Goal: Task Accomplishment & Management: Manage account settings

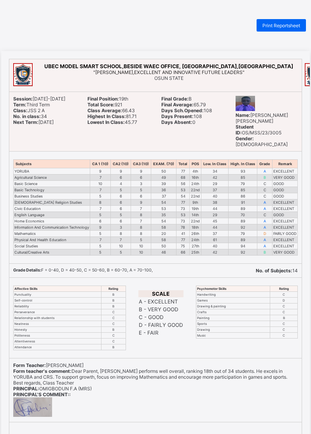
scroll to position [2, 0]
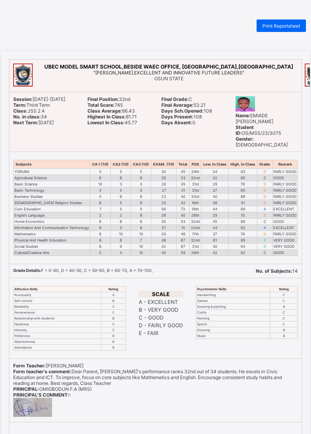
click at [311, 2] on html "Print Reportsheet UBEC MODEL SMART SCHOOL,BESIDE WAEC OFFICE, ALEKUWODO,OSOGBO …" at bounding box center [155, 251] width 311 height 503
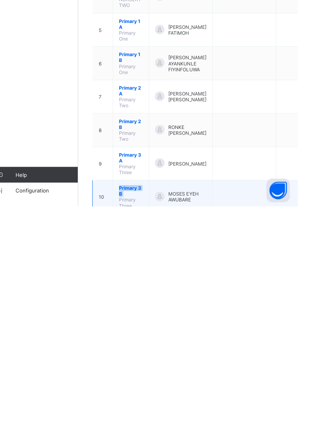
drag, startPoint x: 128, startPoint y: 413, endPoint x: 129, endPoint y: 396, distance: 17.1
click at [129, 408] on td "Primary 3 B Primary Three" at bounding box center [146, 424] width 36 height 33
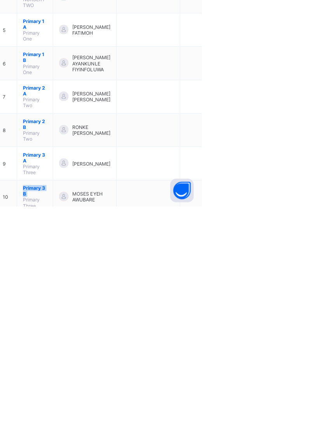
click at [0, 0] on div "View Class" at bounding box center [0, 0] width 0 height 0
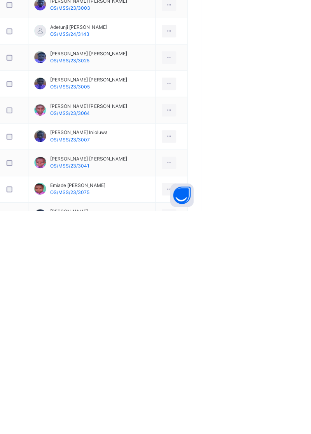
scroll to position [570, 0]
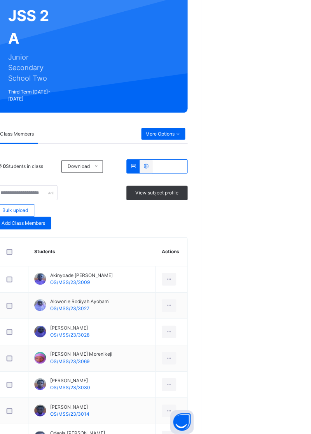
scroll to position [70, 0]
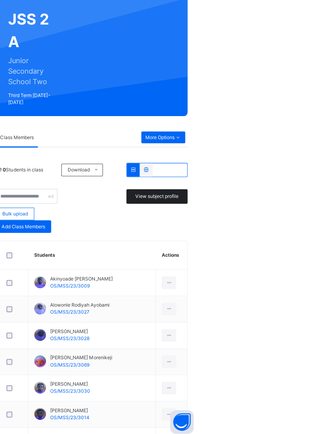
click at [264, 192] on span "View subject profile" at bounding box center [267, 194] width 43 height 7
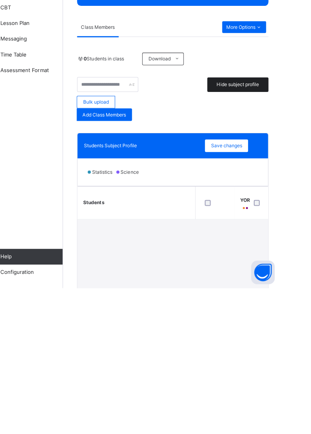
scroll to position [0, 0]
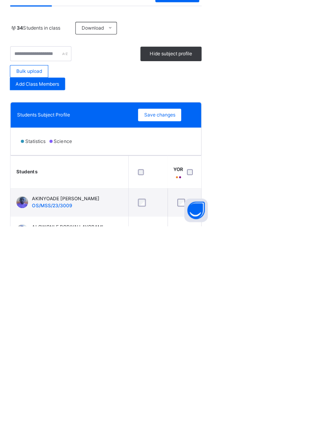
click at [198, 433] on div "Back / JSS 2 A JSS 2 A Junior Secondary School Two Third Term 2024-2025 Class M…" at bounding box center [202, 310] width 218 height 543
click at [197, 433] on div "Back / JSS 2 A JSS 2 A Junior Secondary School Two Third Term 2024-2025 Class M…" at bounding box center [202, 310] width 218 height 543
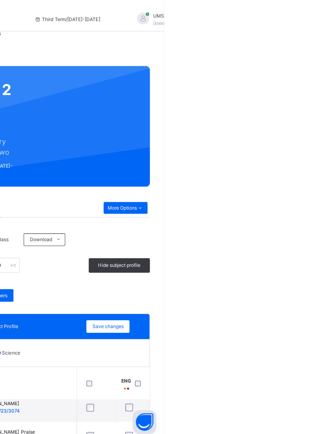
drag, startPoint x: 235, startPoint y: 45, endPoint x: 358, endPoint y: 56, distance: 123.1
click at [311, 56] on html "Class Arm Details Third Term / 2024-2025 UMSS OSUN ubecmss.osun@gmail.com Dashb…" at bounding box center [155, 290] width 311 height 581
click at [285, 16] on div at bounding box center [291, 18] width 12 height 12
click at [266, 37] on div "Back / JSS 2 A JSS 2 A Junior Secondary School Two Third Term 2024-2025 Class M…" at bounding box center [202, 290] width 218 height 581
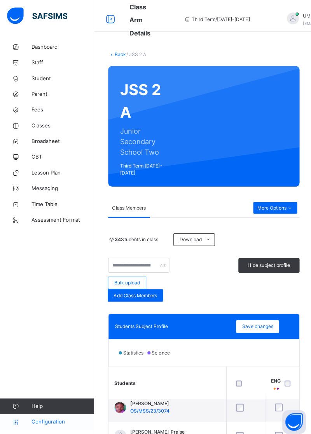
click at [49, 422] on span "Configuration" at bounding box center [62, 418] width 62 height 8
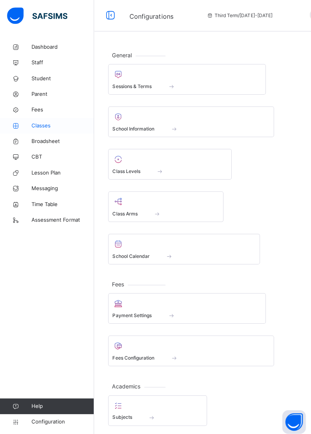
click at [39, 121] on span "Classes" at bounding box center [62, 125] width 62 height 8
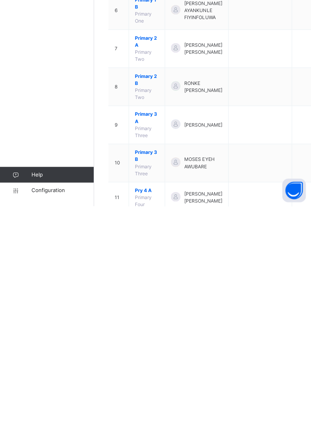
scroll to position [81, 0]
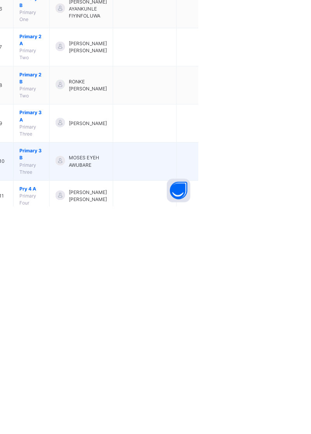
click at [0, 0] on ul "View Class Assign form Teacher" at bounding box center [0, 0] width 0 height 0
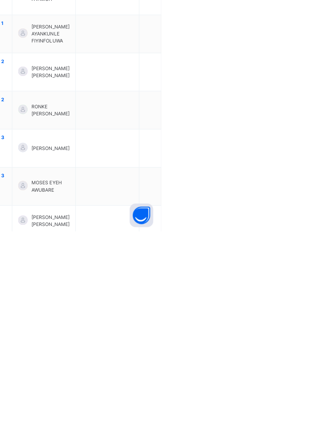
drag, startPoint x: 283, startPoint y: 624, endPoint x: 283, endPoint y: 648, distance: 24.1
click at [0, 0] on div "View Class" at bounding box center [0, 0] width 0 height 0
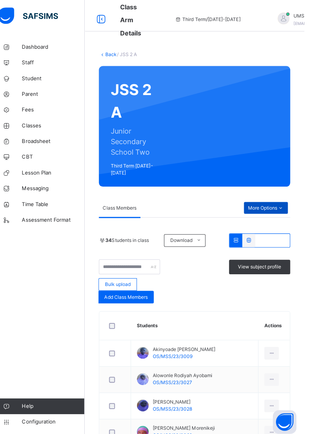
click at [293, 208] on div "More Options" at bounding box center [273, 206] width 44 height 12
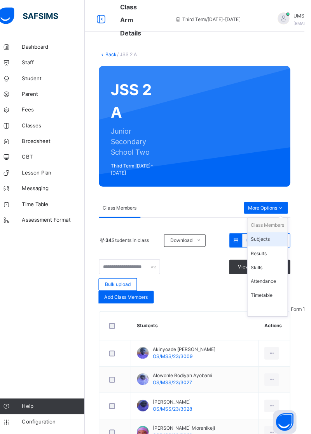
click at [278, 236] on div "Subjects" at bounding box center [274, 237] width 33 height 8
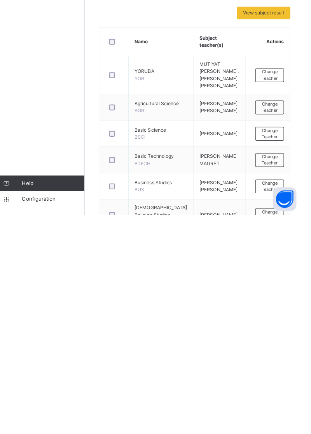
scroll to position [70, 0]
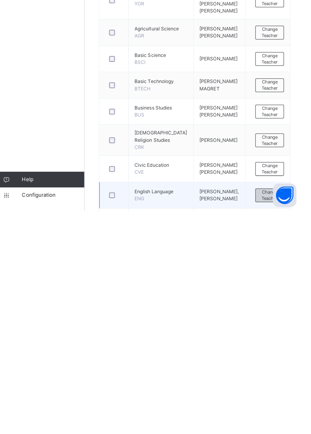
click at [274, 420] on span "Change Teacher" at bounding box center [277, 418] width 16 height 13
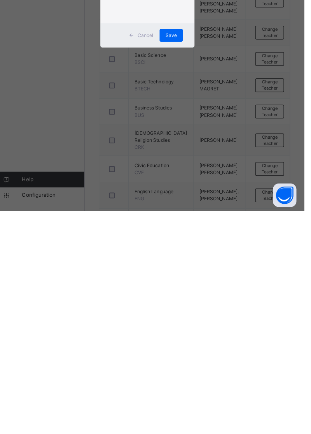
scroll to position [86, 0]
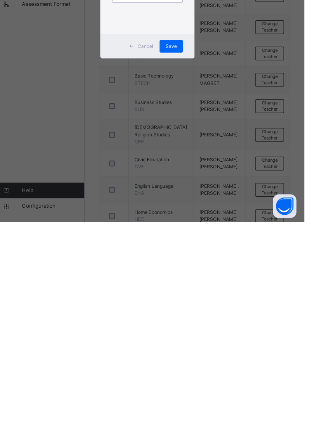
click at [191, 244] on div "Select Teacher option OLUWASOGO OLOYEDE GIDEON, deselected. 0 results available…" at bounding box center [156, 212] width 70 height 63
click at [177, 433] on div "× Add Subject Teacher Select Teacher OLUWASEYE ADEOTI STEPHEN Cancel Save" at bounding box center [155, 217] width 311 height 434
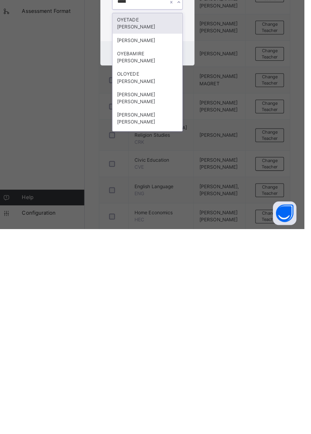
scroll to position [0, 0]
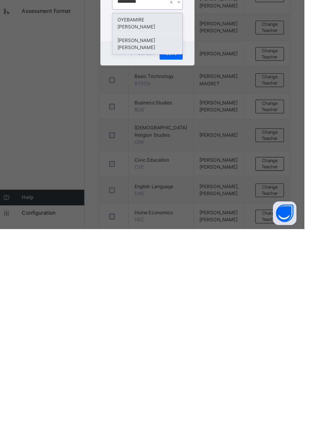
click at [190, 260] on div "Oyebamire Odunayo Toyin" at bounding box center [155, 250] width 69 height 20
type input "*********"
click at [185, 263] on span "Save" at bounding box center [179, 259] width 11 height 7
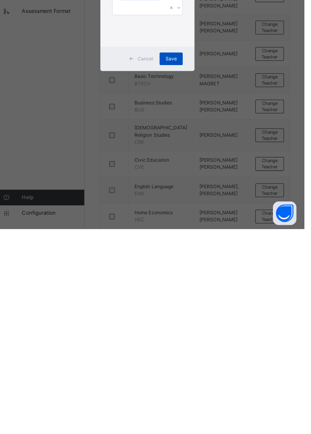
click at [191, 271] on div "Save" at bounding box center [179, 265] width 23 height 12
click at [185, 269] on span "Save" at bounding box center [179, 265] width 11 height 7
click at [191, 271] on div "Save" at bounding box center [179, 265] width 23 height 12
click at [307, 283] on div "× Add Subject Teacher Select Teacher OLUWASEYE ADEOTI STEPHEN Oyebamire Odunayo…" at bounding box center [155, 217] width 311 height 434
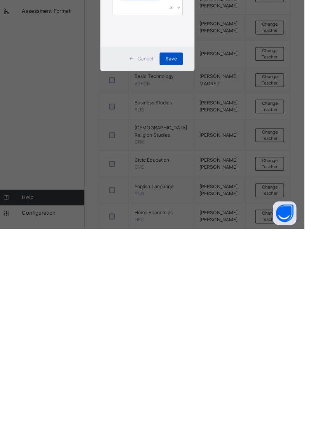
click at [185, 269] on span "Save" at bounding box center [179, 265] width 11 height 7
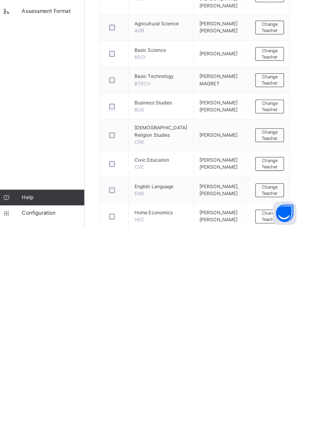
click at [43, 123] on span "Classes" at bounding box center [62, 125] width 62 height 8
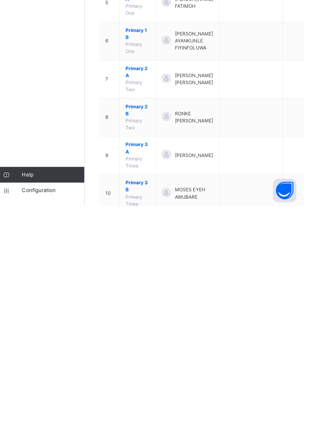
scroll to position [81, 0]
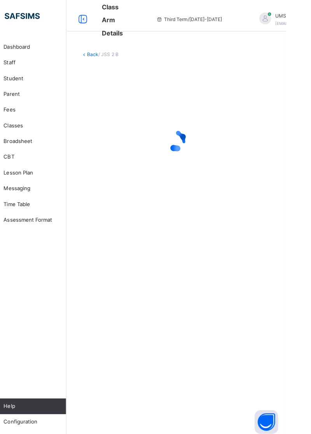
click at [285, 19] on div at bounding box center [291, 18] width 12 height 12
